Goal: Communication & Community: Ask a question

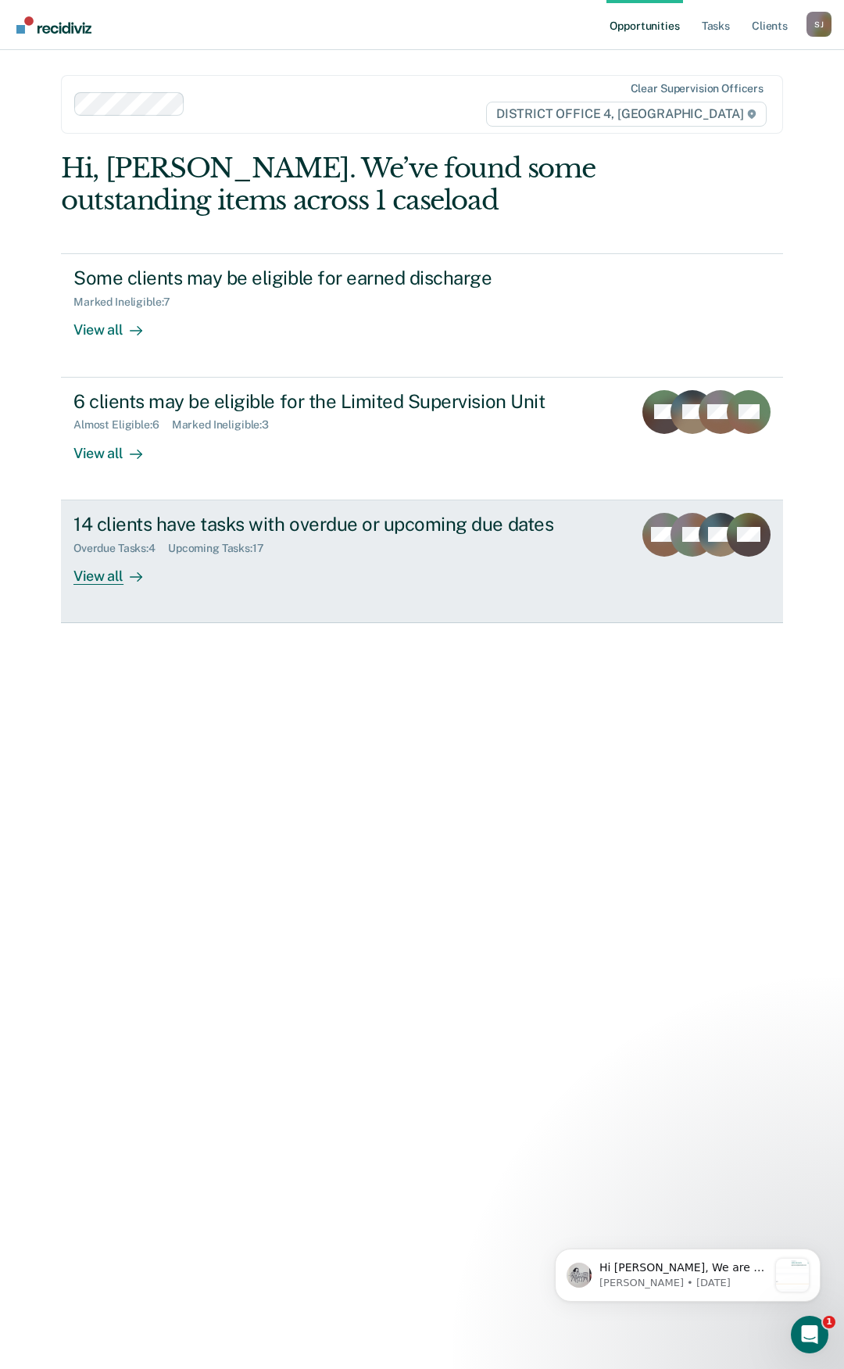
click at [109, 575] on div "View all" at bounding box center [117, 569] width 88 height 30
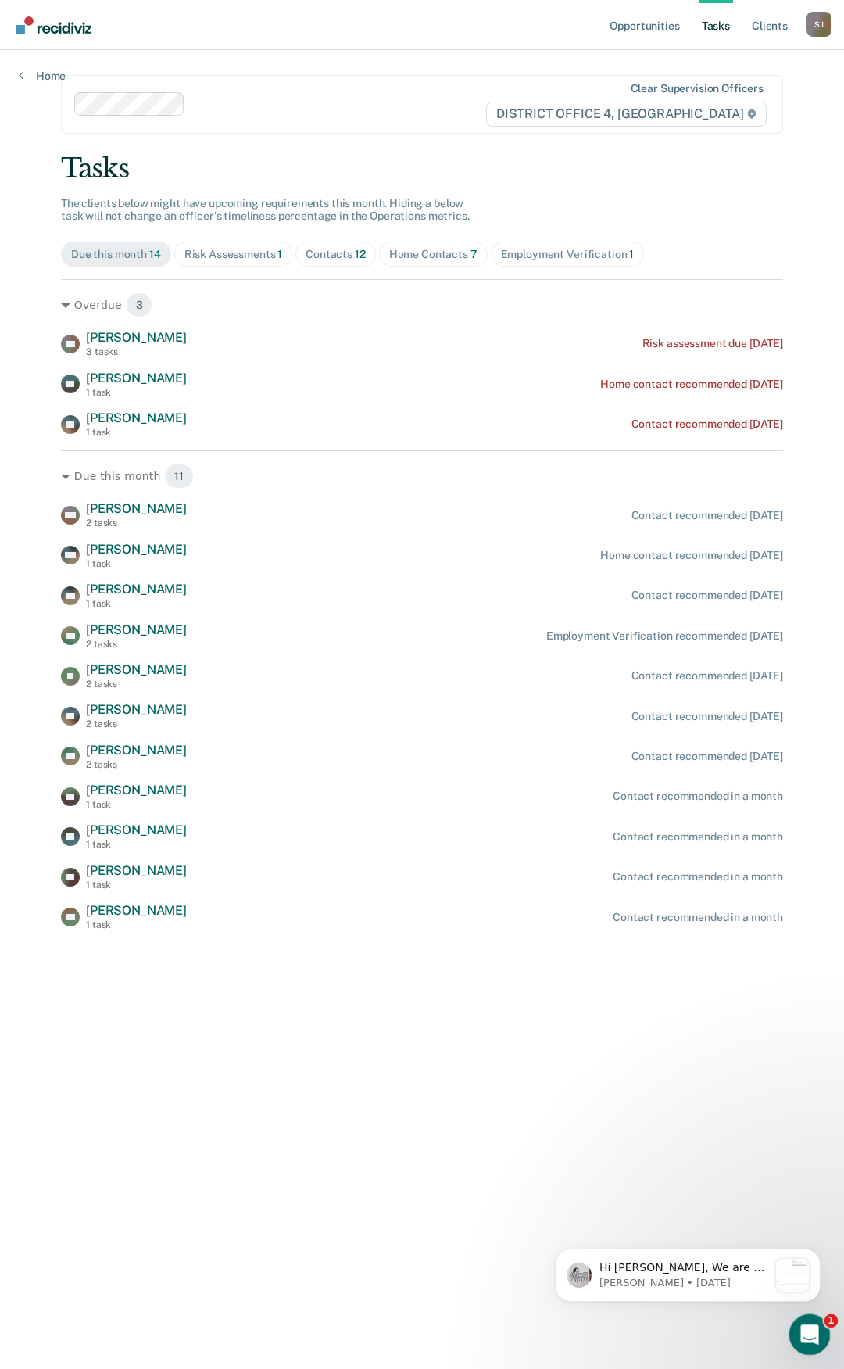
click at [803, 1320] on icon "Open Intercom Messenger" at bounding box center [808, 1333] width 26 height 26
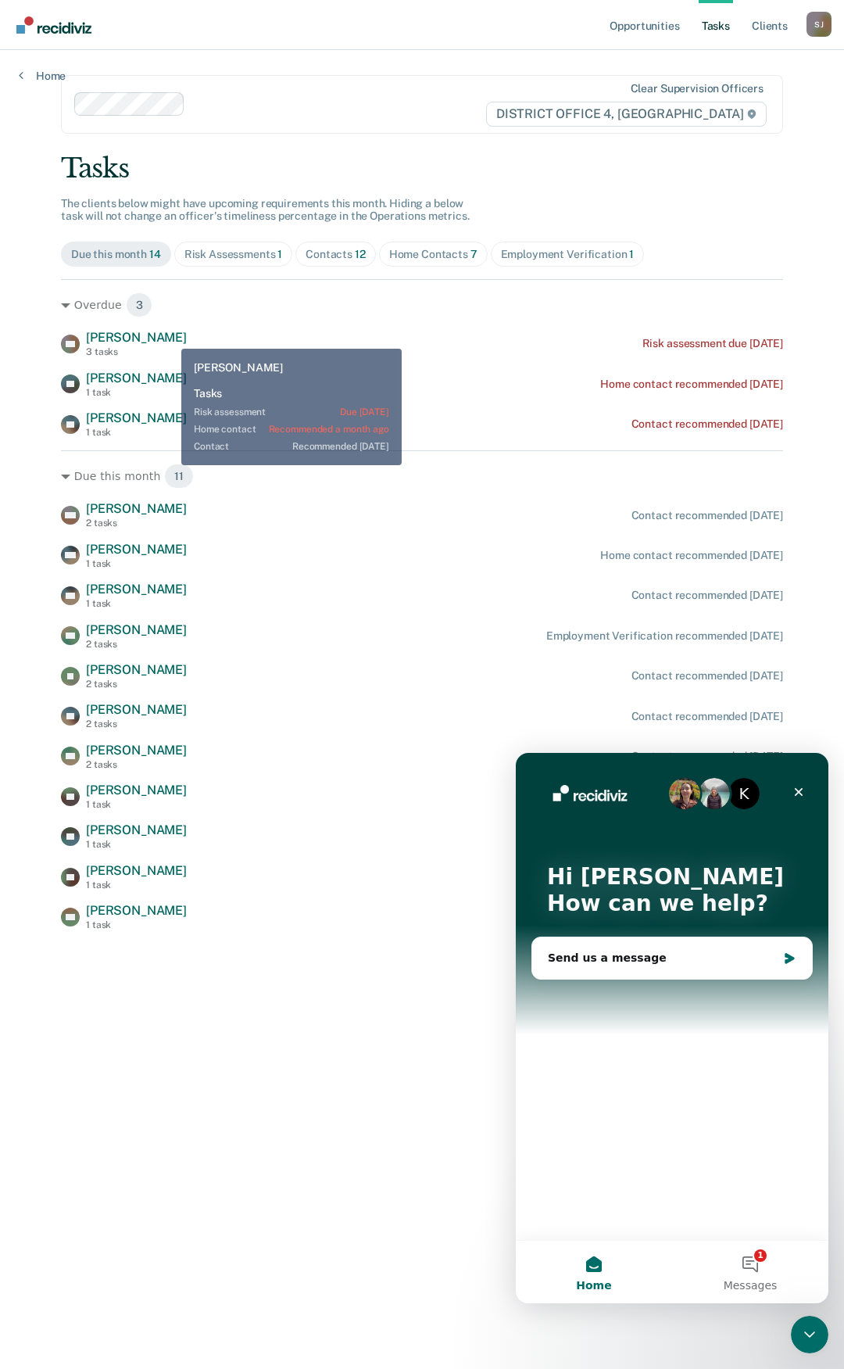
click at [170, 337] on span "[PERSON_NAME]" at bounding box center [136, 337] width 101 height 15
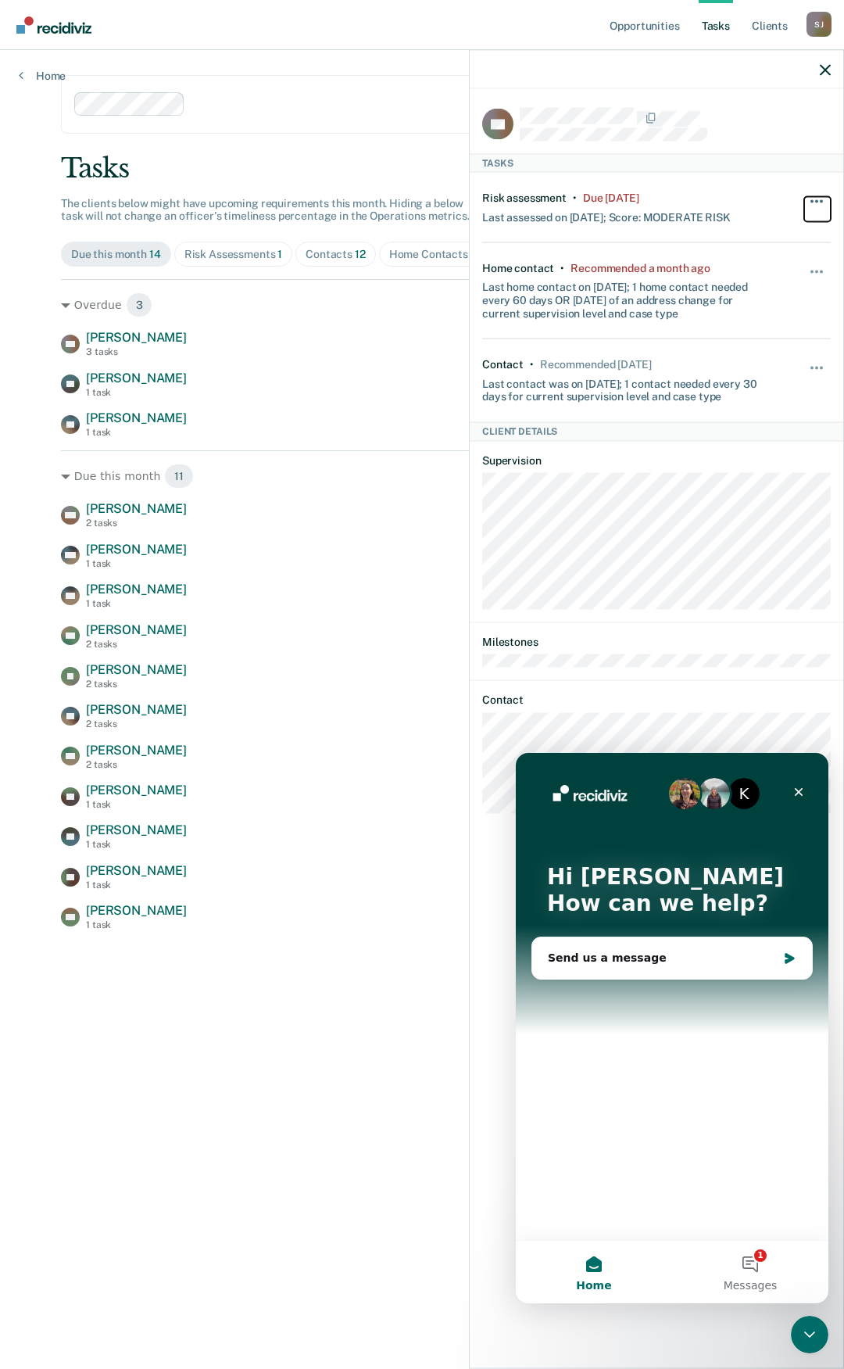
click at [816, 197] on button "button" at bounding box center [817, 208] width 27 height 25
click at [816, 196] on button "button" at bounding box center [817, 208] width 27 height 25
click at [586, 960] on div "Send us a message" at bounding box center [662, 958] width 229 height 16
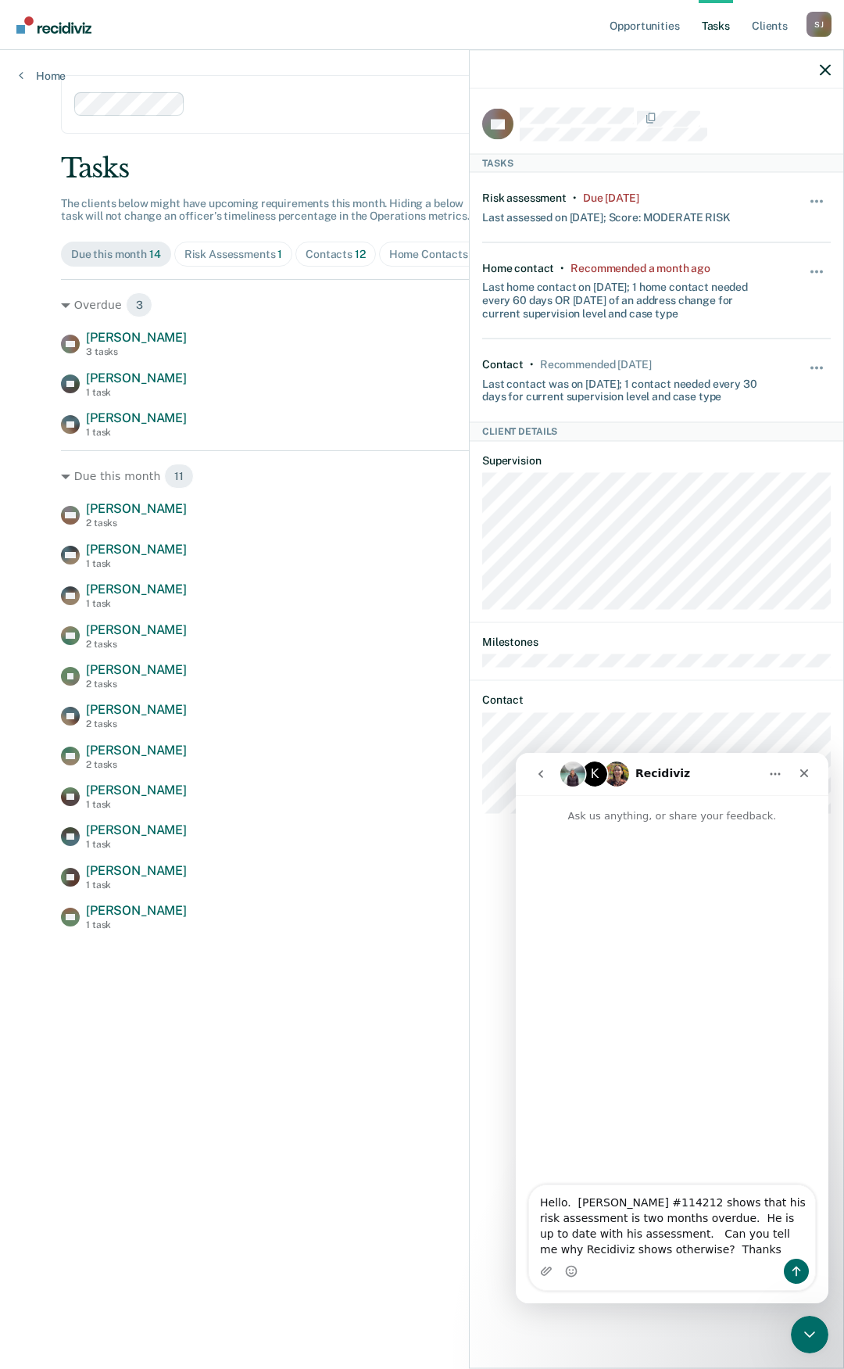
type textarea "Hello. [PERSON_NAME] #114212 shows that his risk assessment is two months overd…"
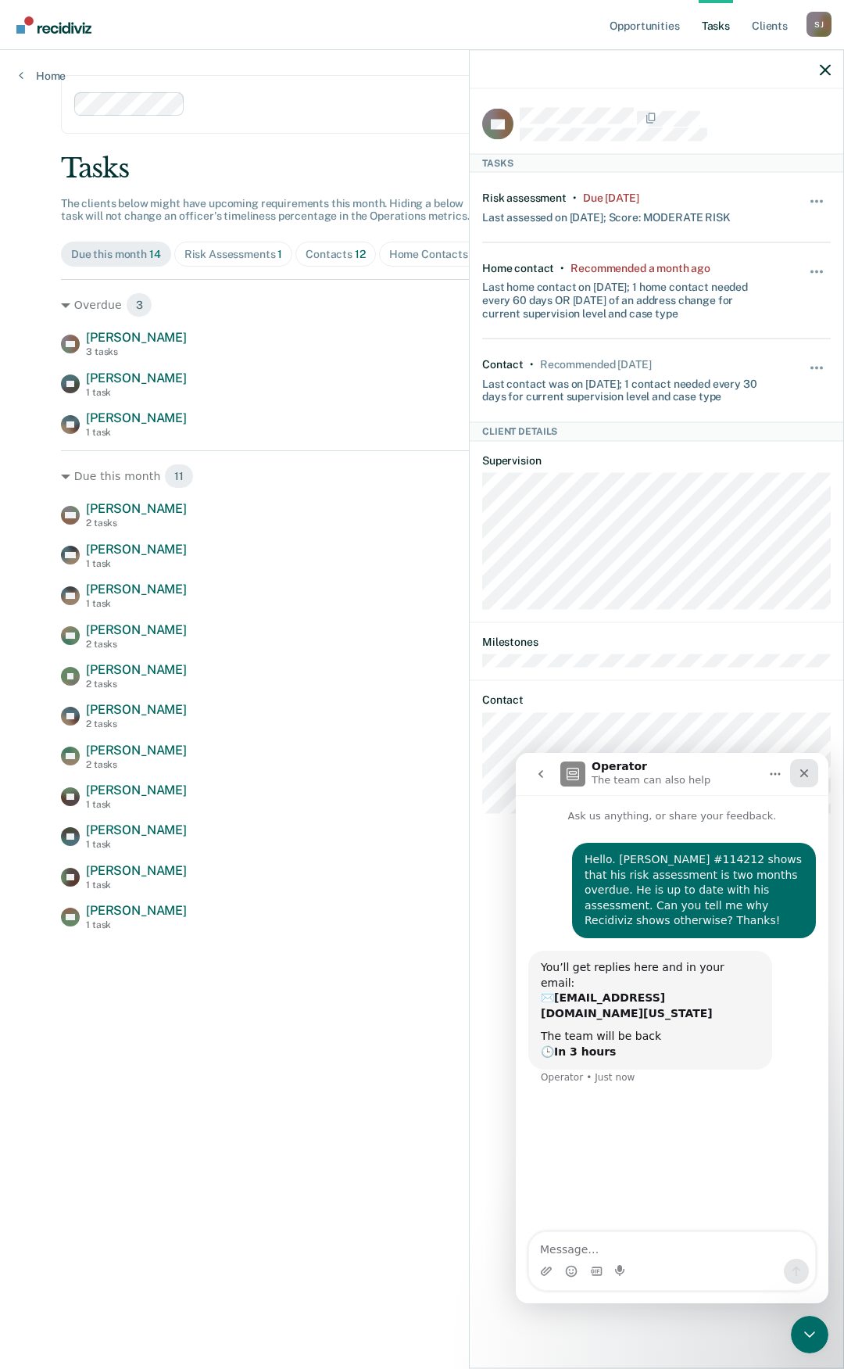
click at [805, 766] on div "Close" at bounding box center [804, 773] width 28 height 28
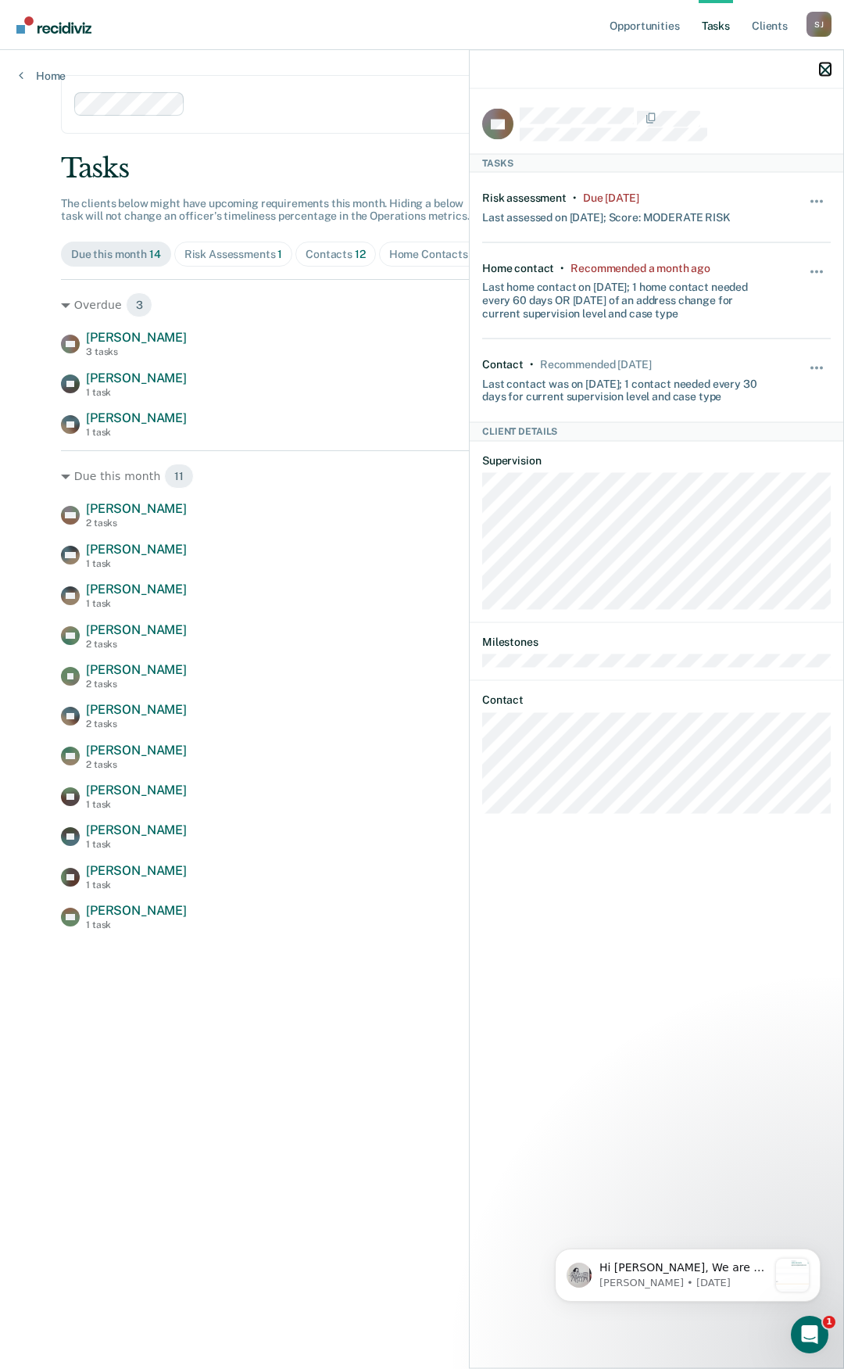
click at [822, 66] on icon "button" at bounding box center [825, 69] width 11 height 11
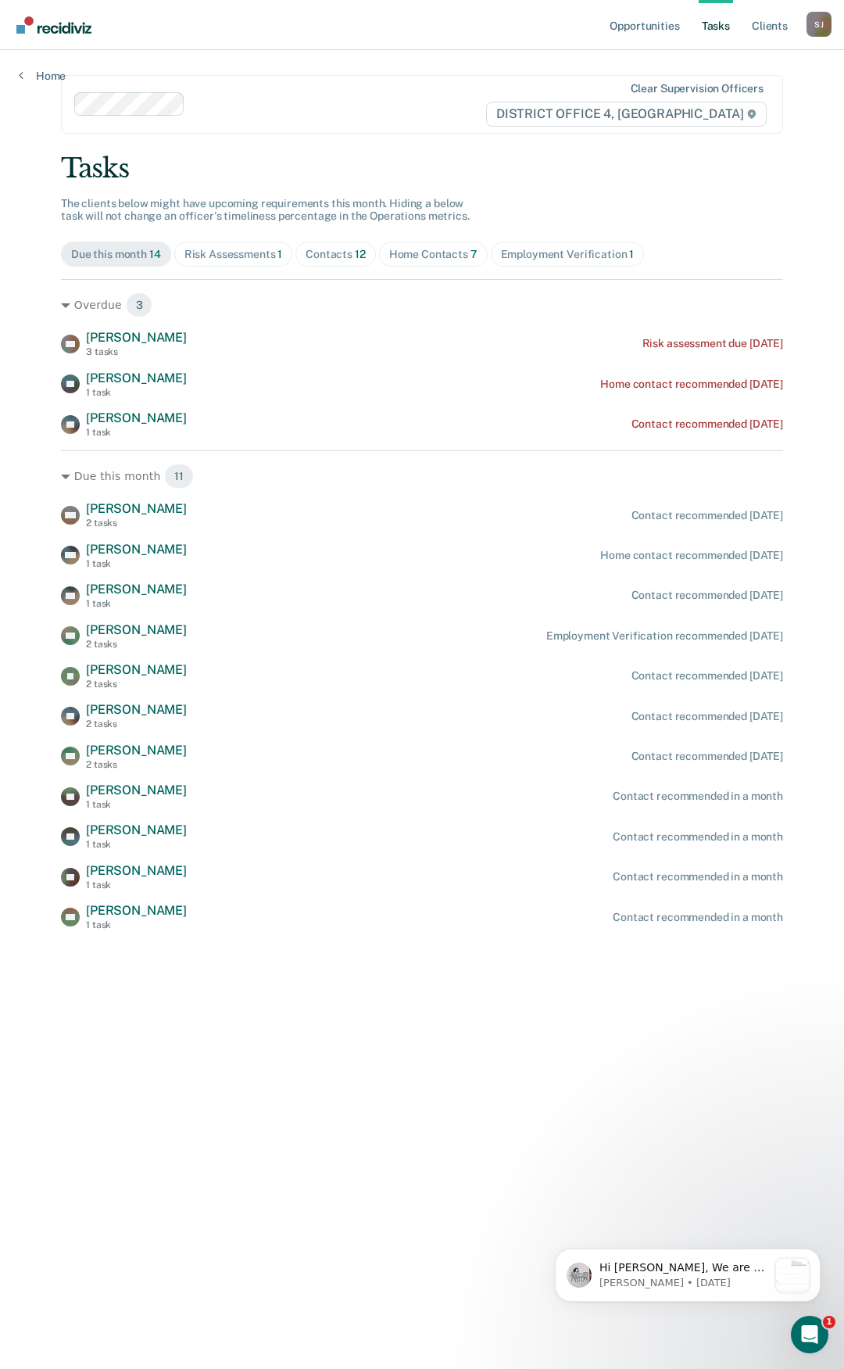
click at [818, 28] on div "[PERSON_NAME]" at bounding box center [819, 24] width 25 height 25
click at [708, 100] on link "Log Out" at bounding box center [756, 102] width 126 height 13
